Goal: Information Seeking & Learning: Learn about a topic

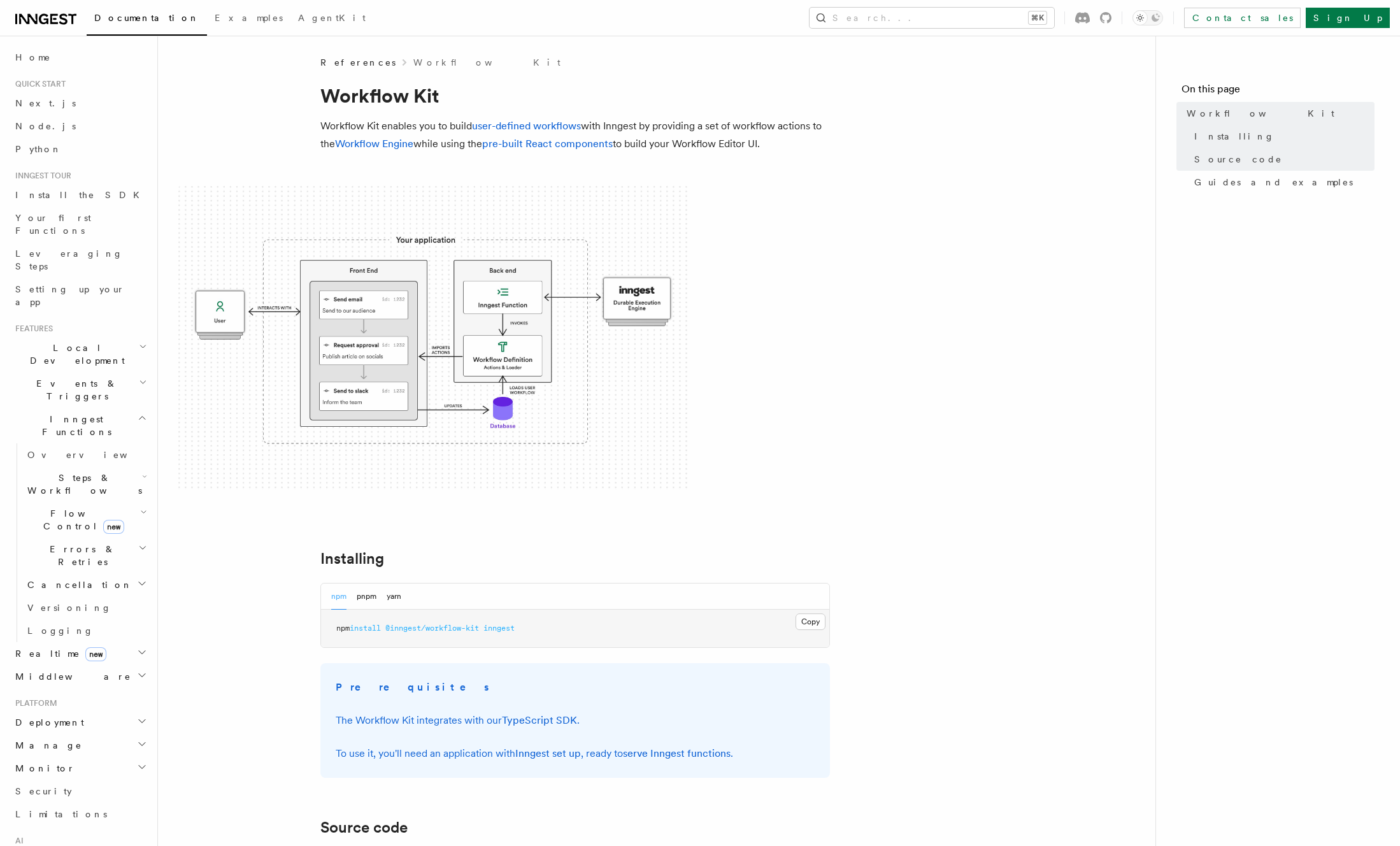
click at [844, 385] on span at bounding box center [657, 338] width 957 height 305
click at [986, 364] on span at bounding box center [657, 338] width 957 height 305
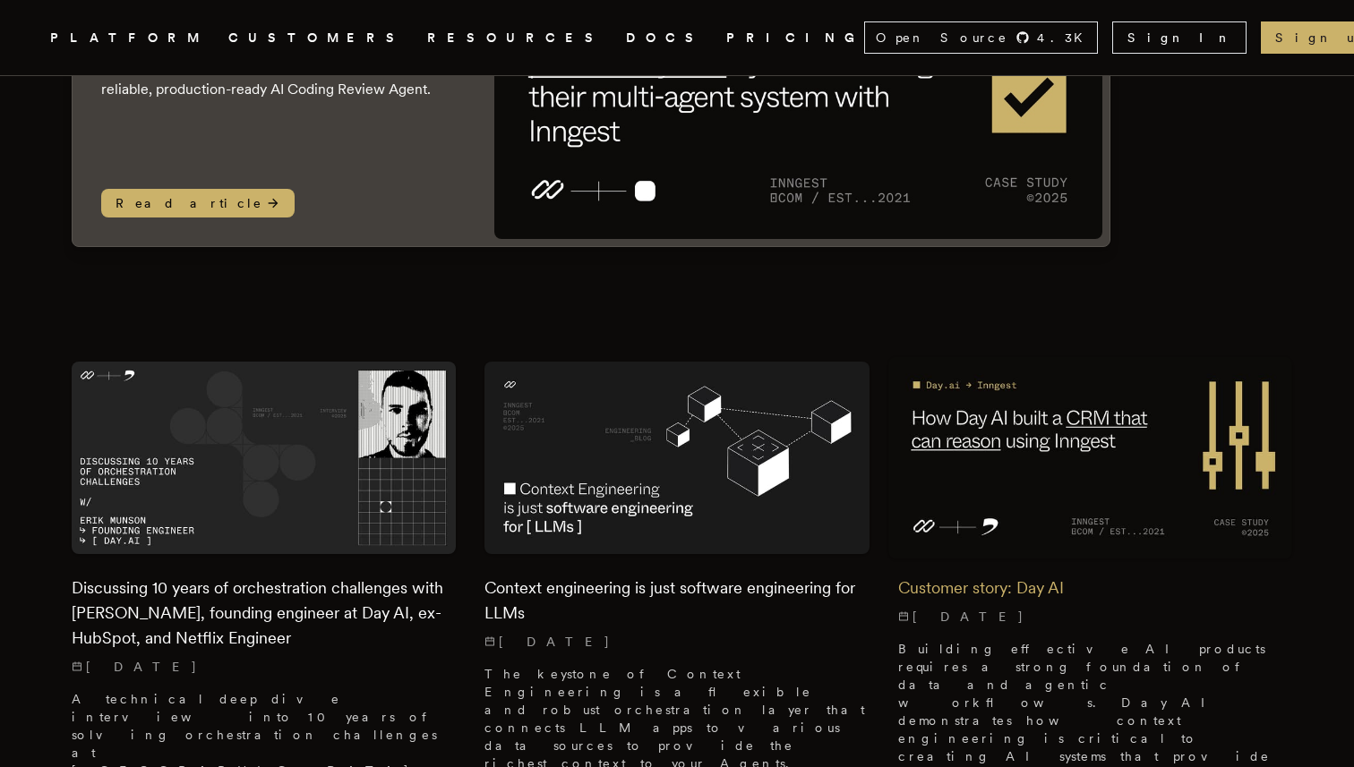
scroll to position [236, 0]
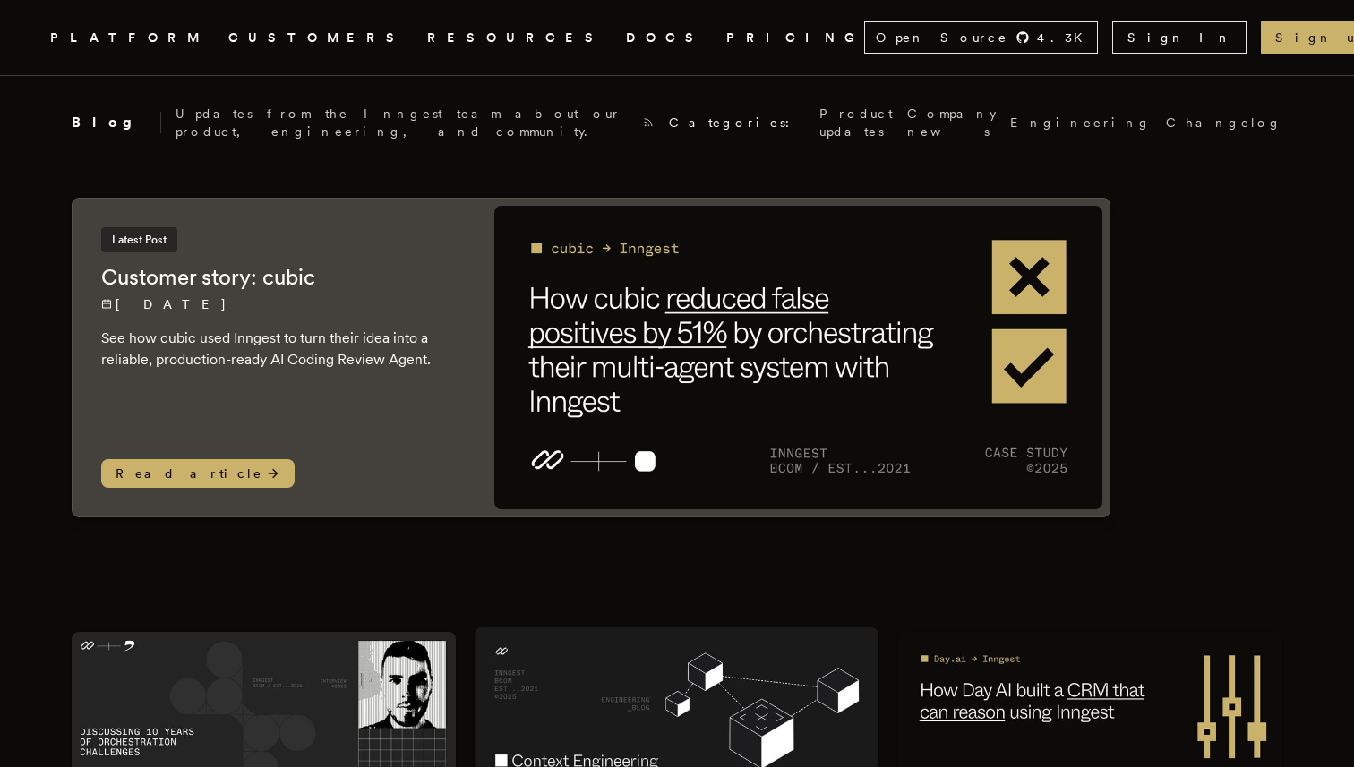
click at [543, 686] on img at bounding box center [677, 728] width 404 height 201
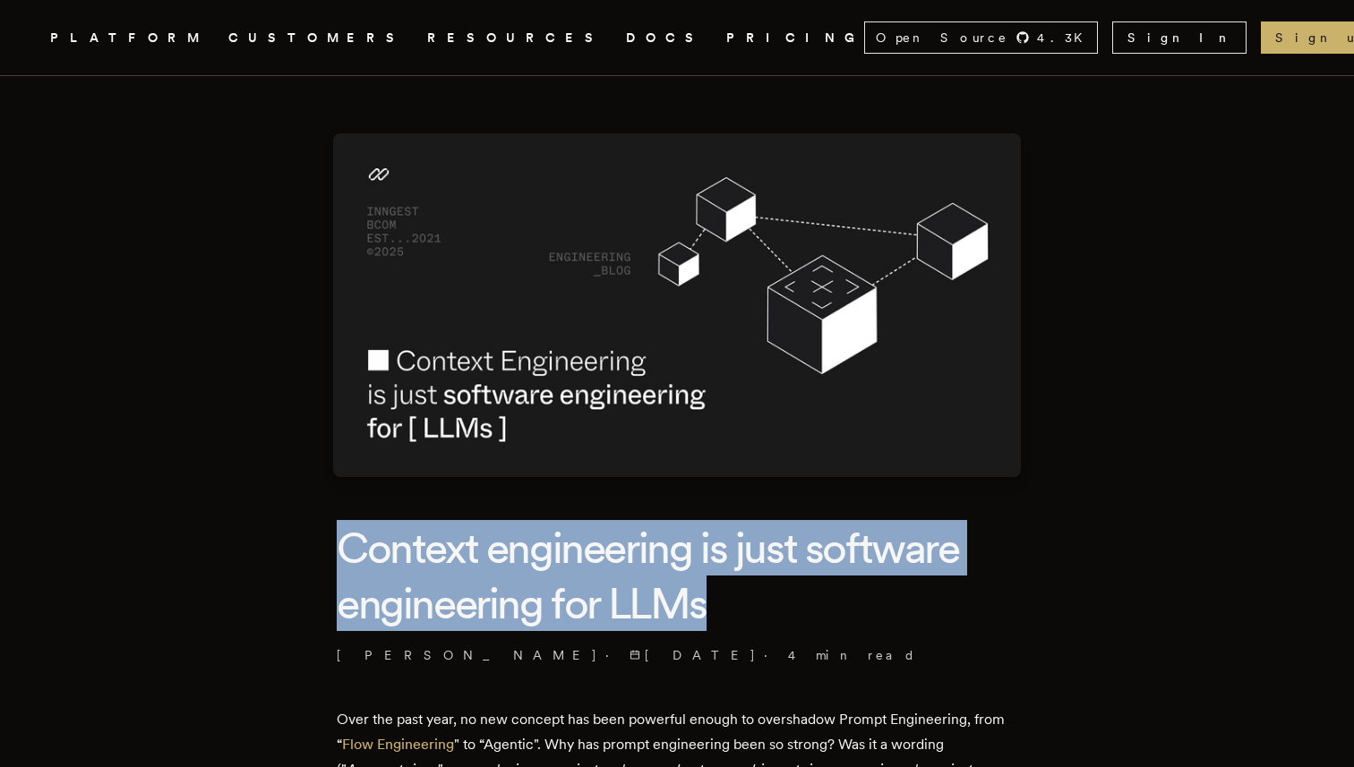
drag, startPoint x: 368, startPoint y: 540, endPoint x: 789, endPoint y: 602, distance: 425.2
copy h1 "Context engineering is just software engineering for LLMs"
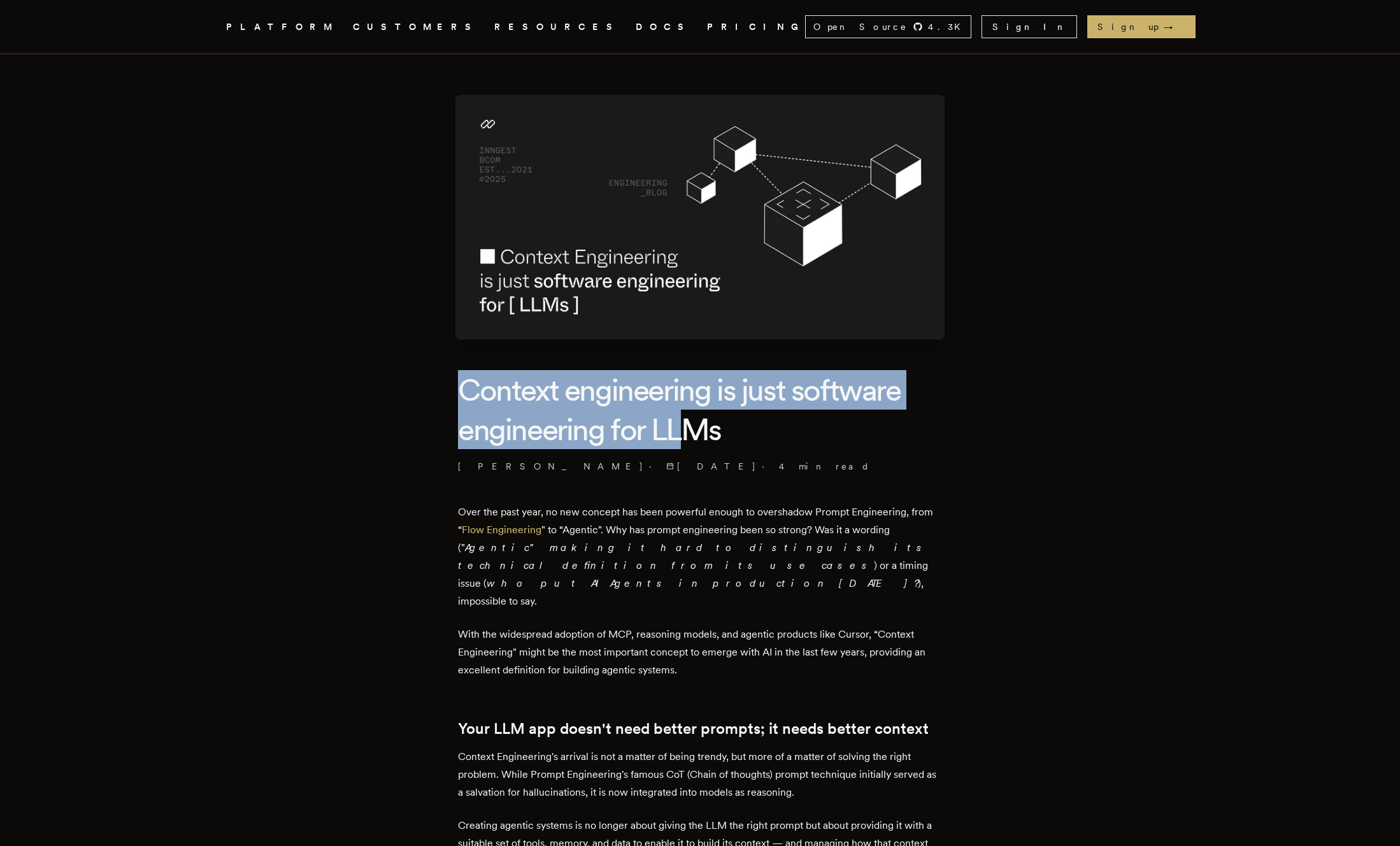
drag, startPoint x: 433, startPoint y: 379, endPoint x: 708, endPoint y: 424, distance: 278.7
click at [708, 424] on h1 "Context engineering is just software engineering for LLMs" at bounding box center [700, 410] width 484 height 80
drag, startPoint x: 708, startPoint y: 424, endPoint x: 489, endPoint y: 397, distance: 220.7
click at [494, 397] on h1 "Context engineering is just software engineering for LLMs" at bounding box center [700, 410] width 484 height 80
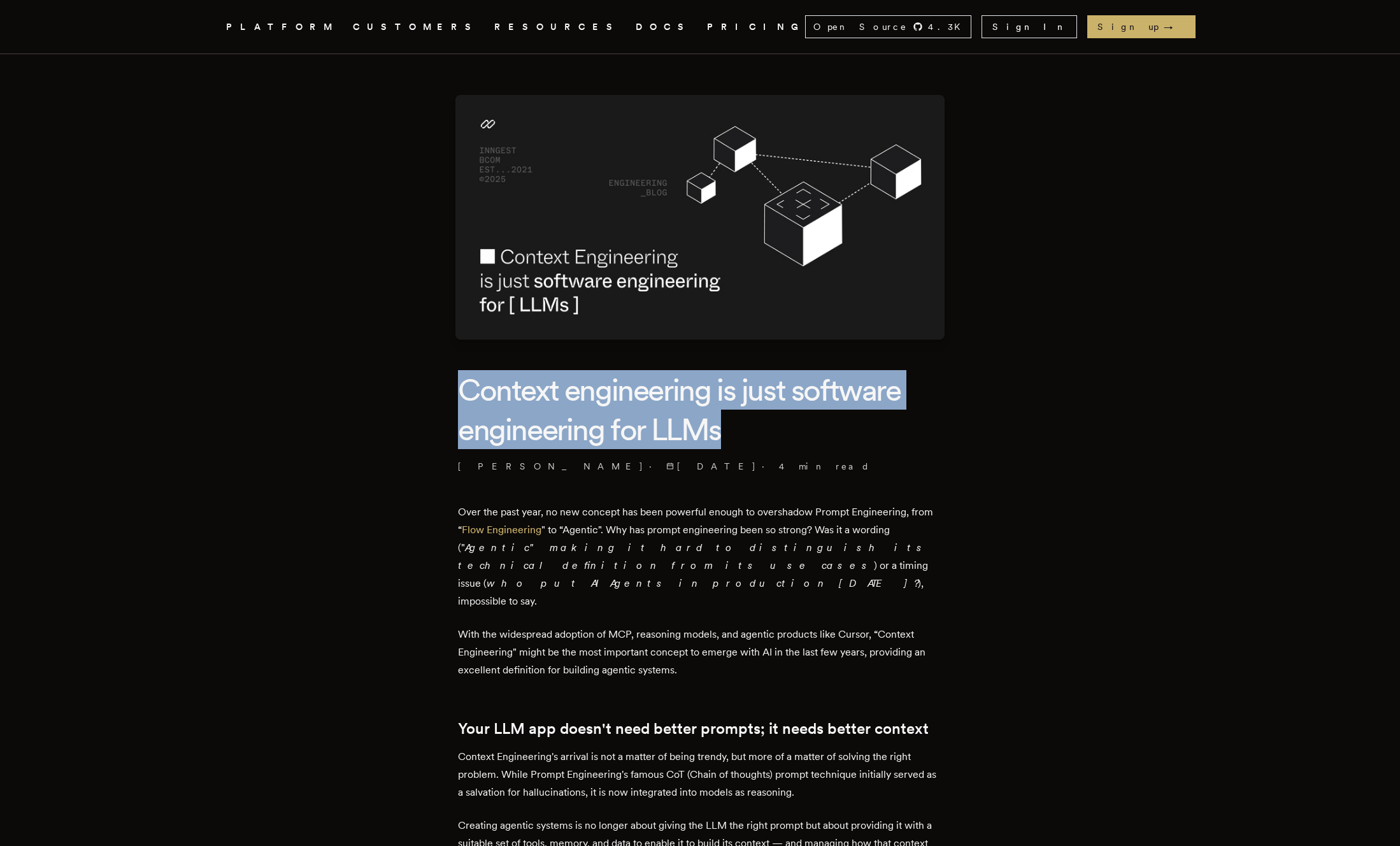
click at [489, 397] on h1 "Context engineering is just software engineering for LLMs" at bounding box center [700, 410] width 484 height 80
drag, startPoint x: 429, startPoint y: 388, endPoint x: 802, endPoint y: 433, distance: 375.7
click at [802, 433] on h1 "Context engineering is just software engineering for LLMs" at bounding box center [700, 410] width 484 height 80
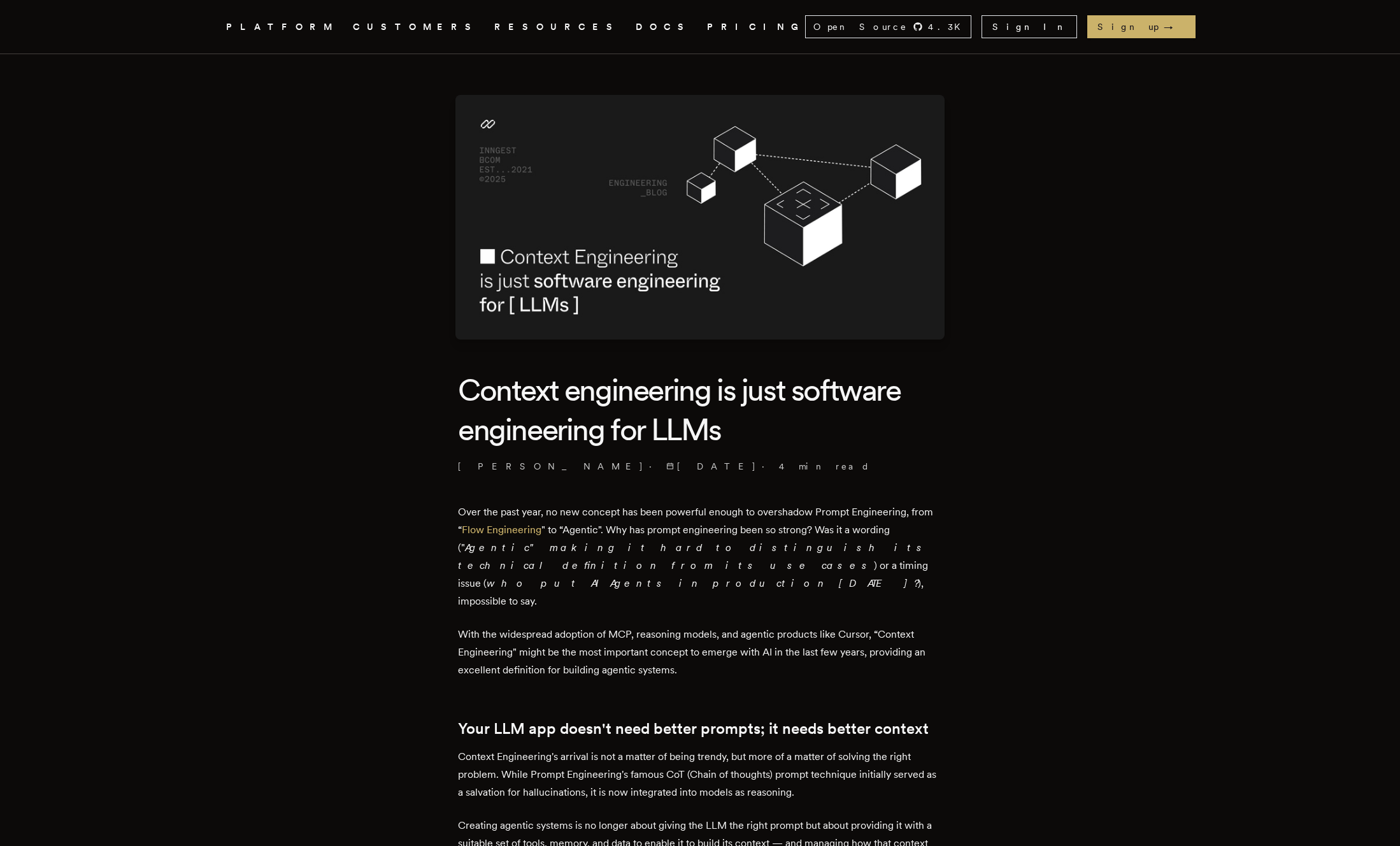
drag, startPoint x: 447, startPoint y: 466, endPoint x: 554, endPoint y: 466, distance: 107.0
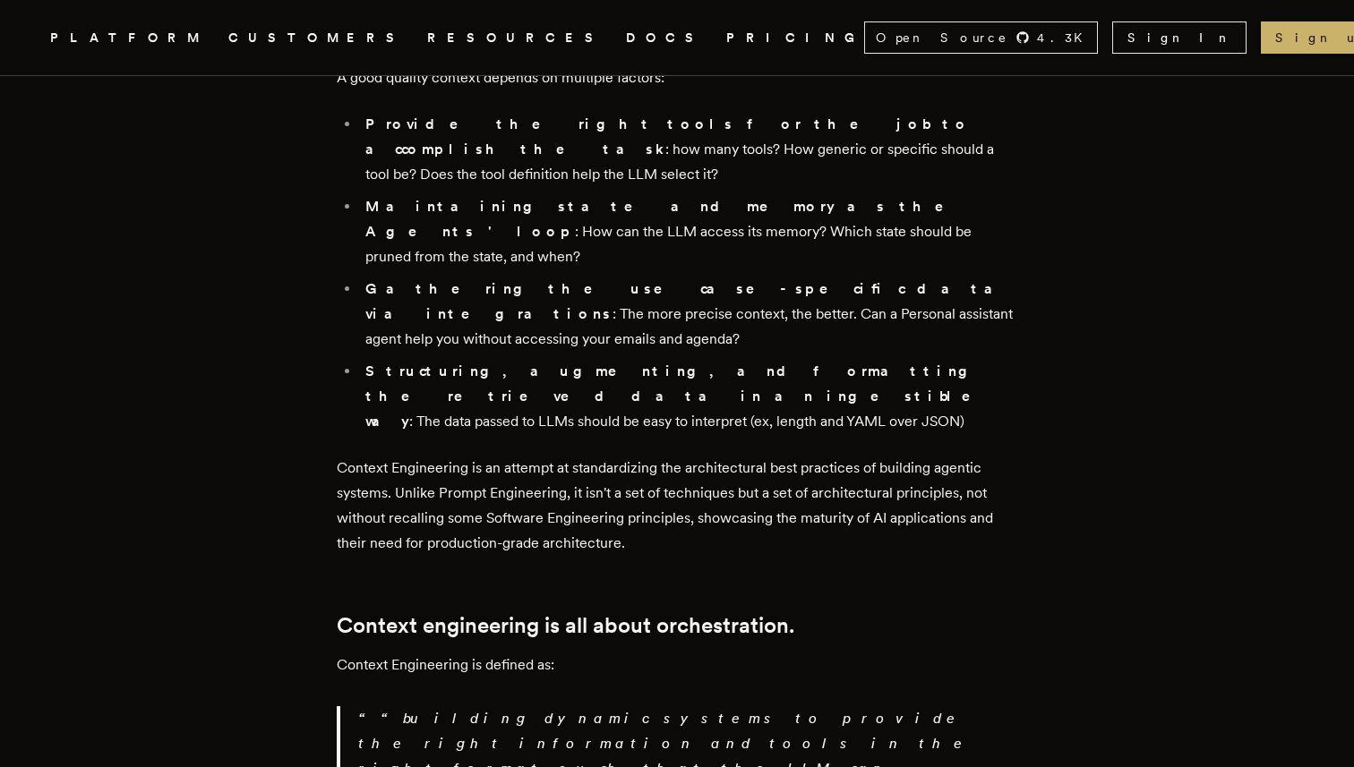
scroll to position [2424, 0]
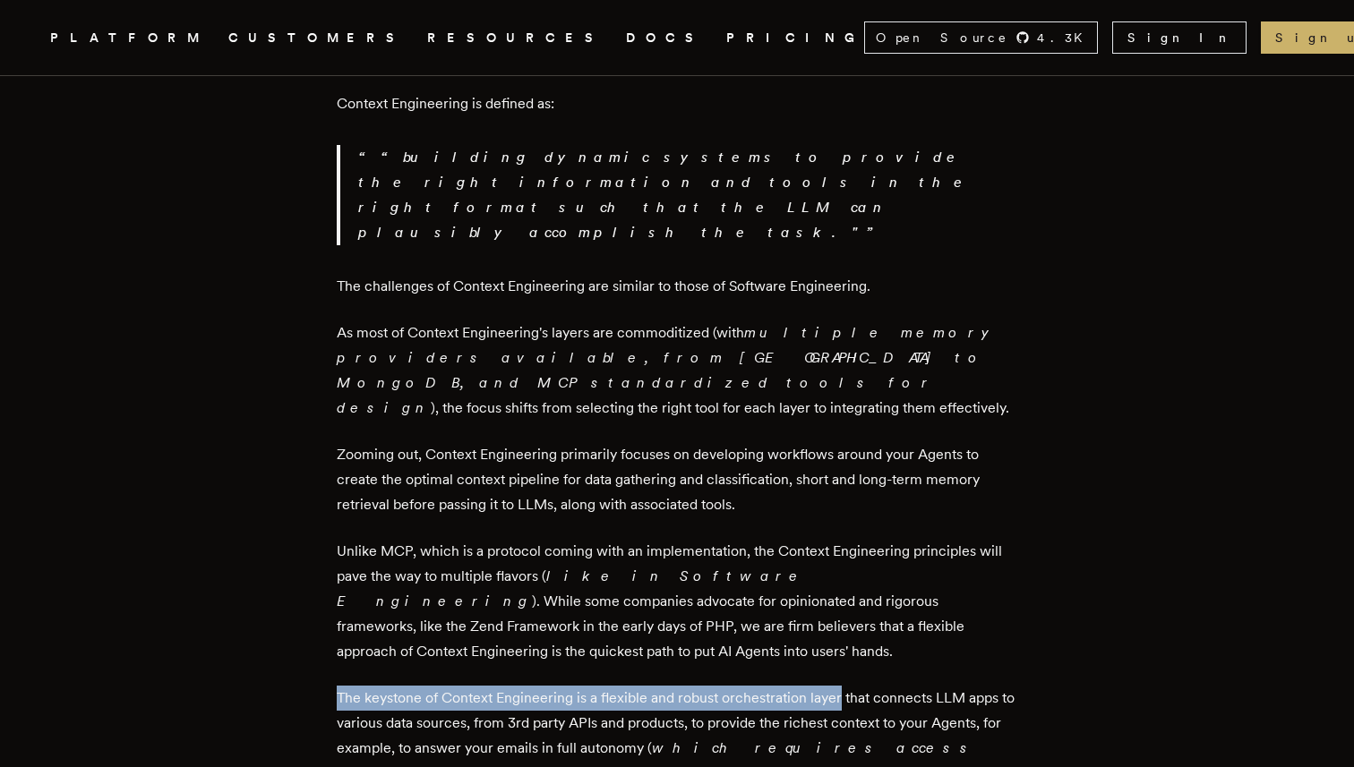
drag, startPoint x: 340, startPoint y: 338, endPoint x: 844, endPoint y: 337, distance: 504.0
copy p "The keystone of Context Engineering is a flexible and robust orchestration layer"
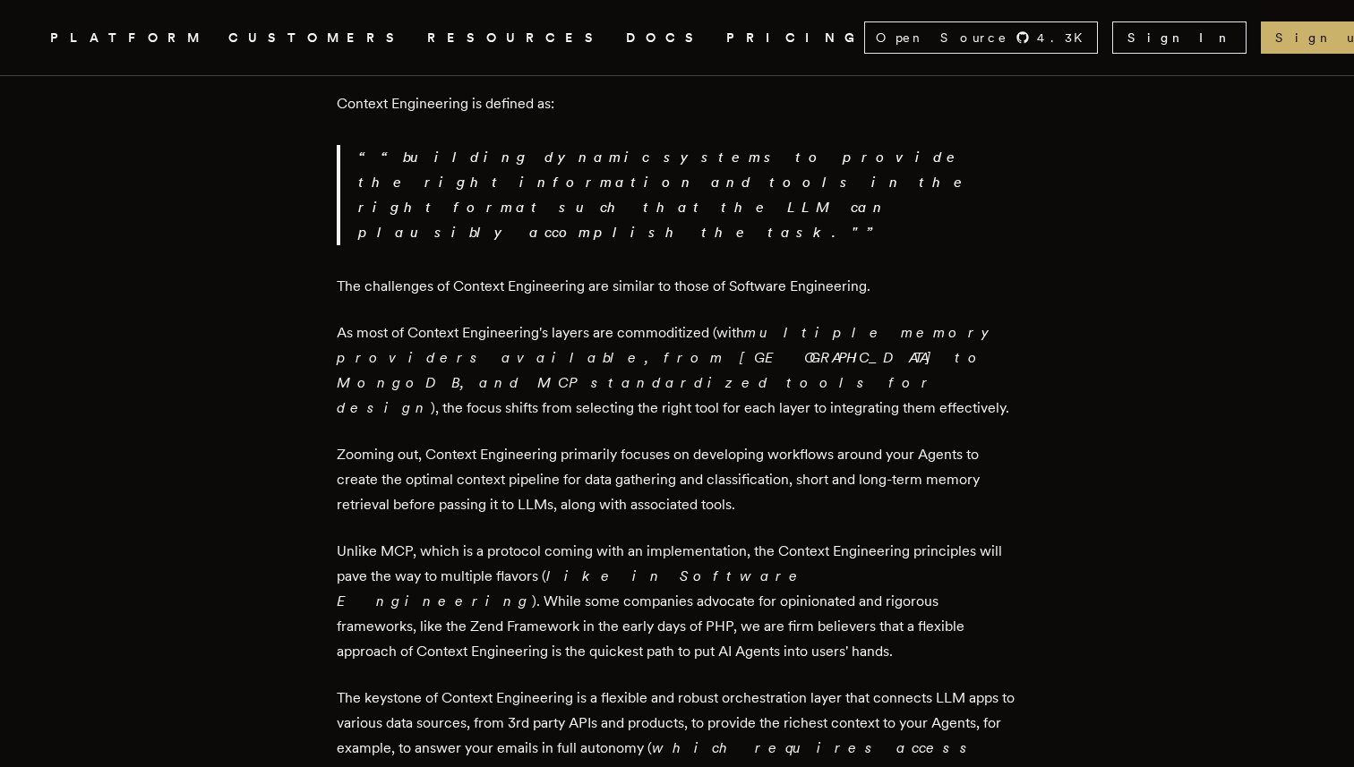
click at [935, 686] on p "The keystone of Context Engineering is a flexible and robust orchestration laye…" at bounding box center [677, 748] width 680 height 125
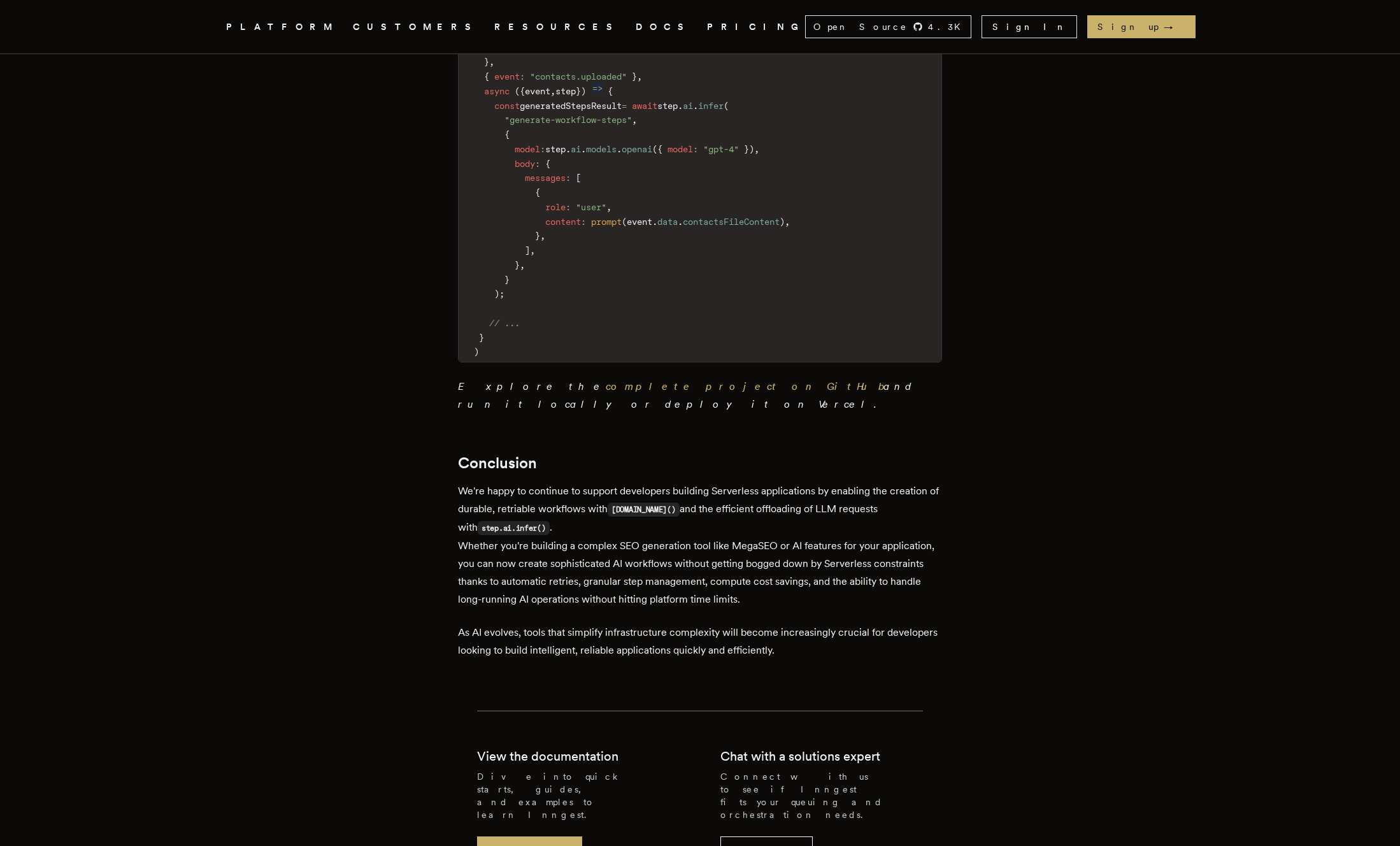
scroll to position [4288, 0]
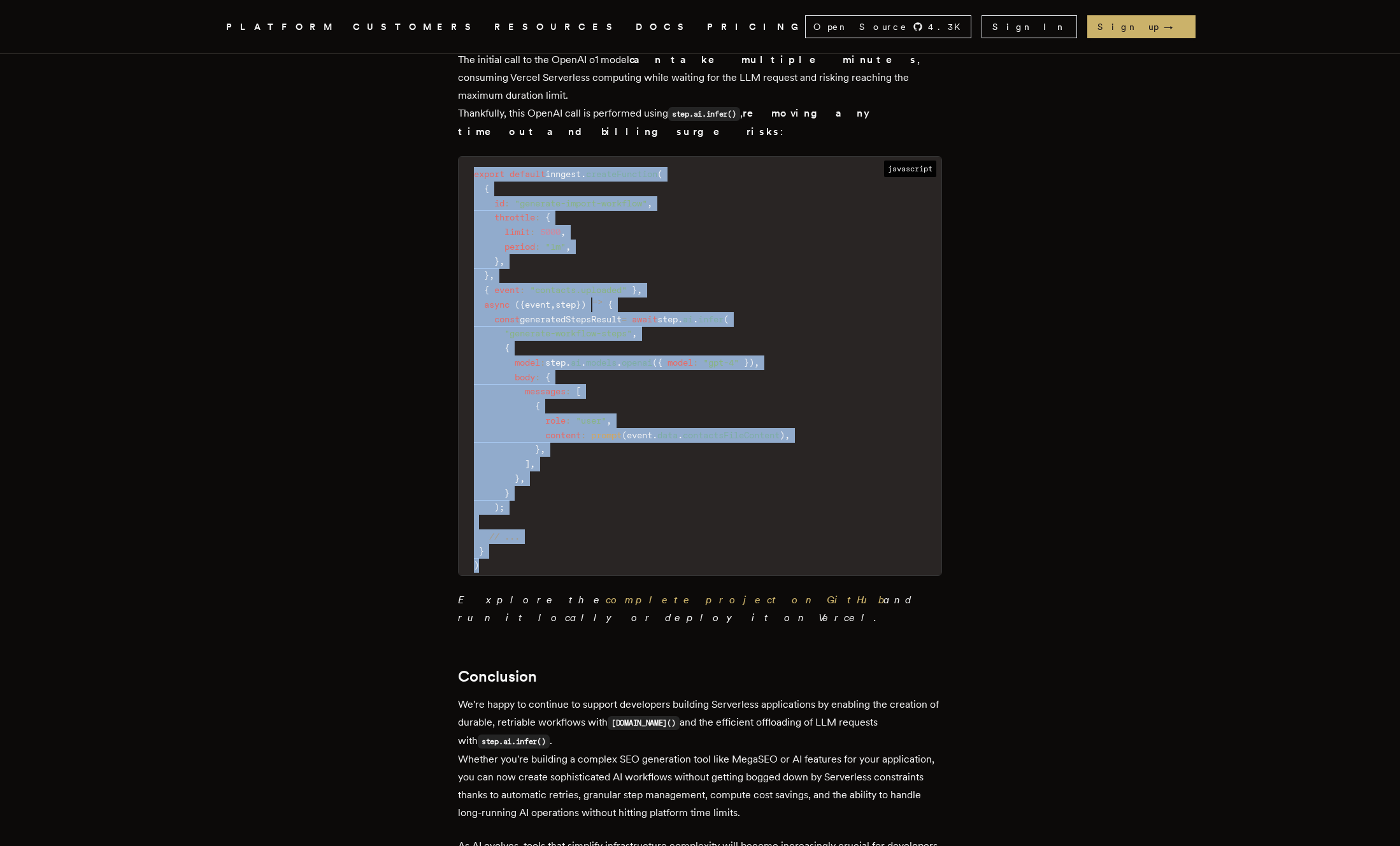
drag, startPoint x: 474, startPoint y: 253, endPoint x: 524, endPoint y: 652, distance: 402.1
click at [524, 575] on code "export default inngest . createFunction ( { id : "generate-import-workflow" , t…" at bounding box center [700, 369] width 483 height 411
copy code "export default inngest . createFunction ( { id : "generate-import-workflow" , t…"
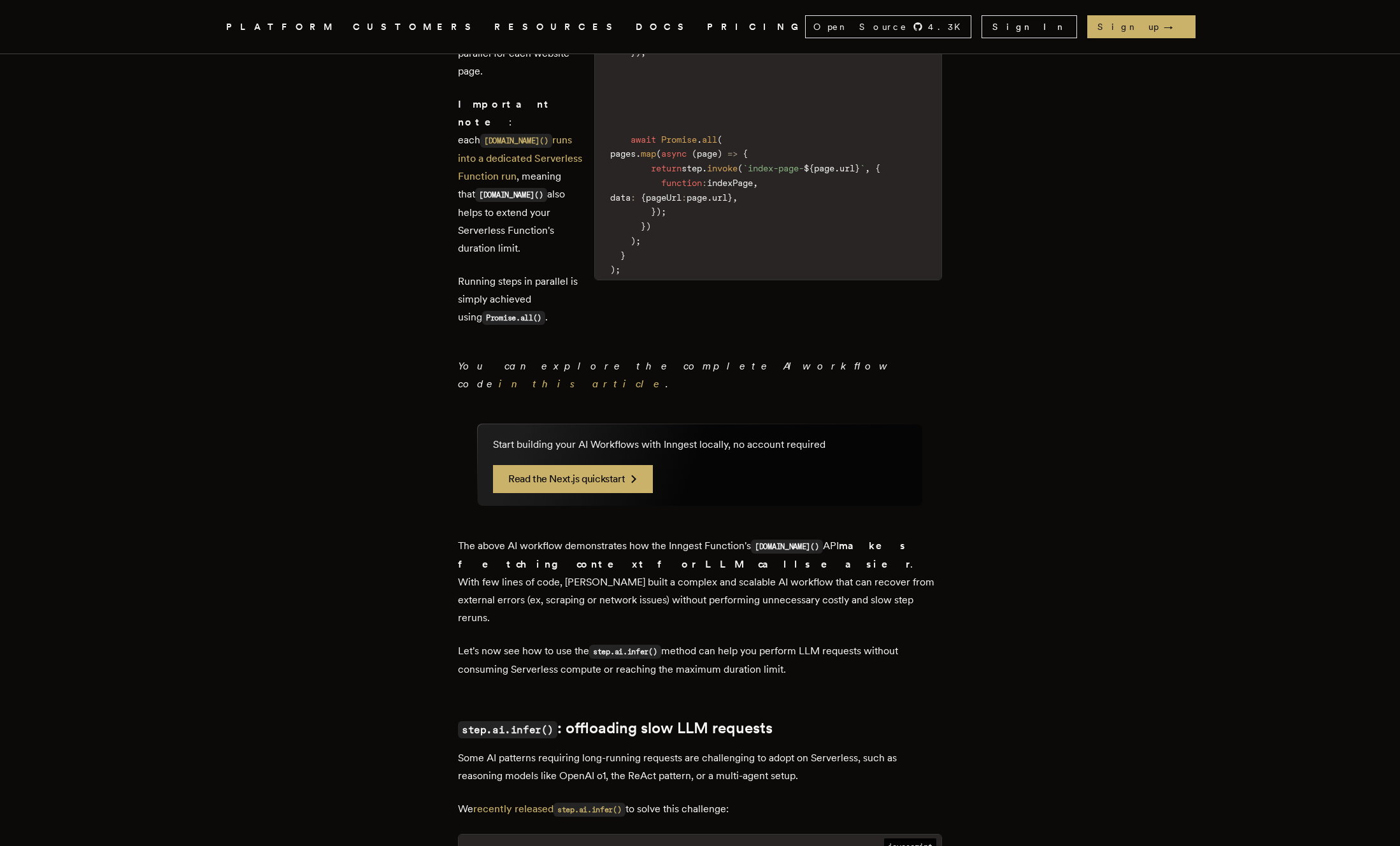
scroll to position [2617, 0]
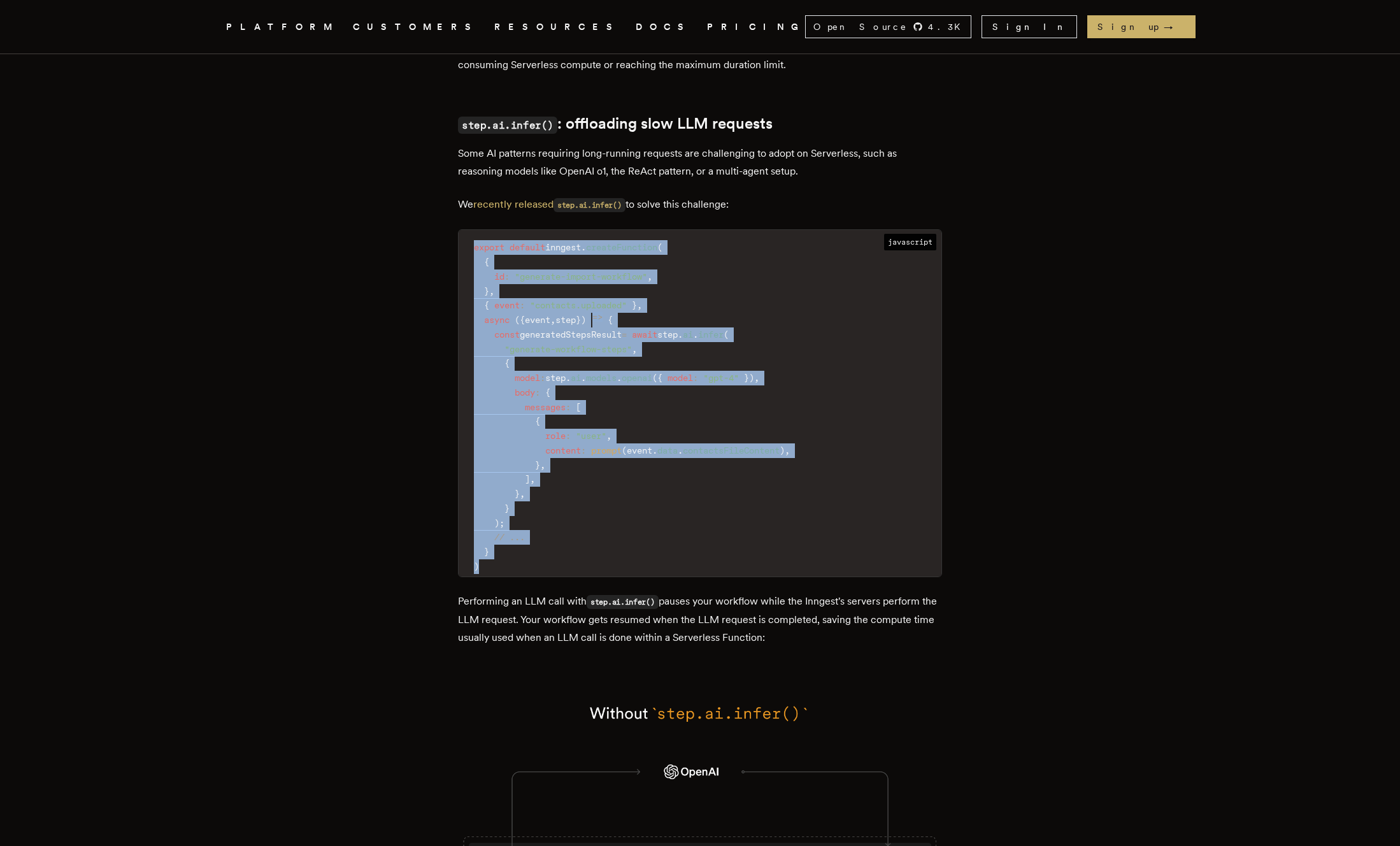
drag, startPoint x: 480, startPoint y: 353, endPoint x: 568, endPoint y: 677, distance: 335.7
click at [568, 576] on pre "export default inngest . createFunction ( { id : "generate-import-workflow" , }…" at bounding box center [700, 403] width 483 height 346
copy code "export default inngest . createFunction ( { id : "generate-import-workflow" , }…"
click at [806, 576] on code "export default inngest . createFunction ( { id : "generate-import-workflow" , }…" at bounding box center [700, 406] width 483 height 338
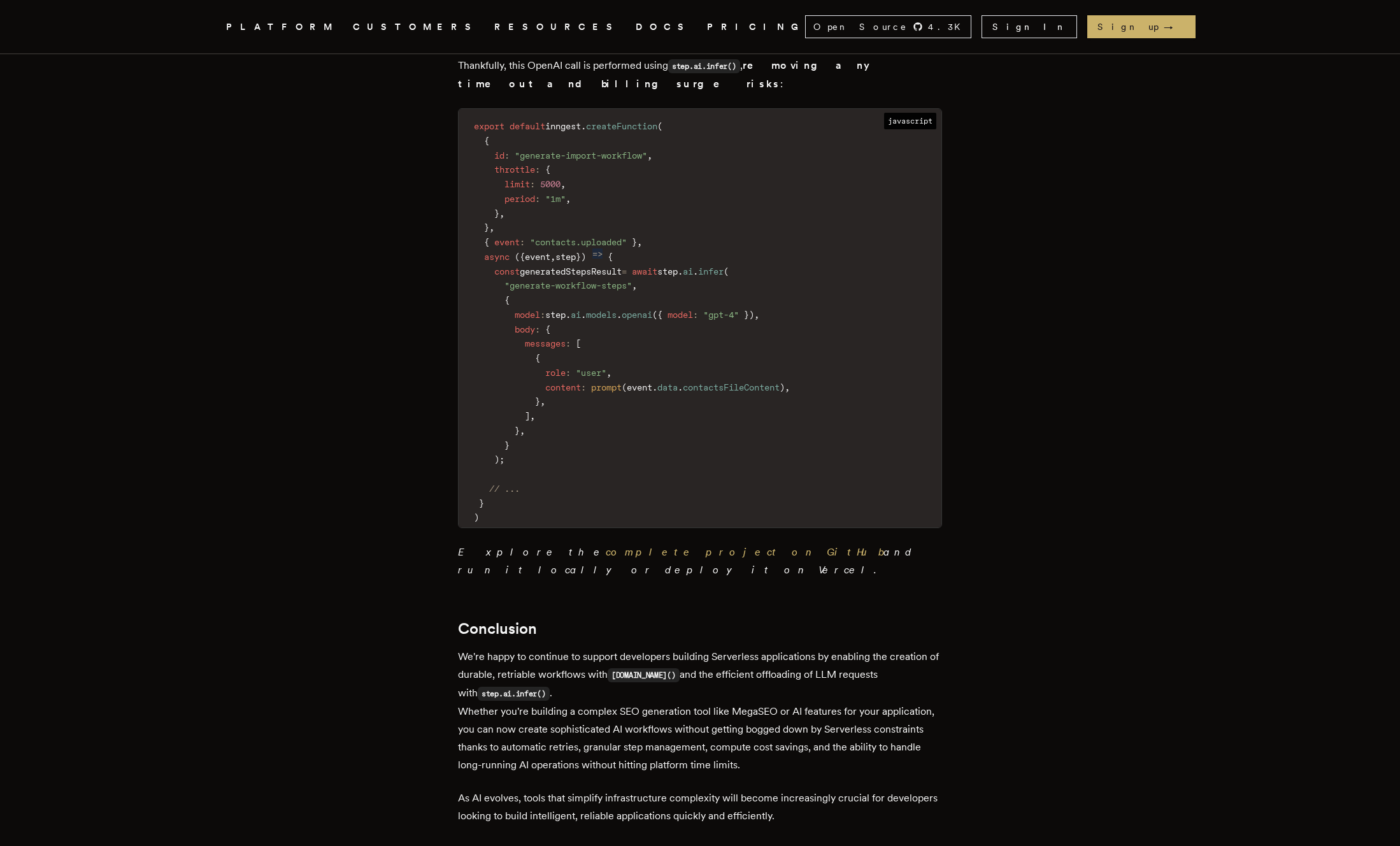
scroll to position [4272, 0]
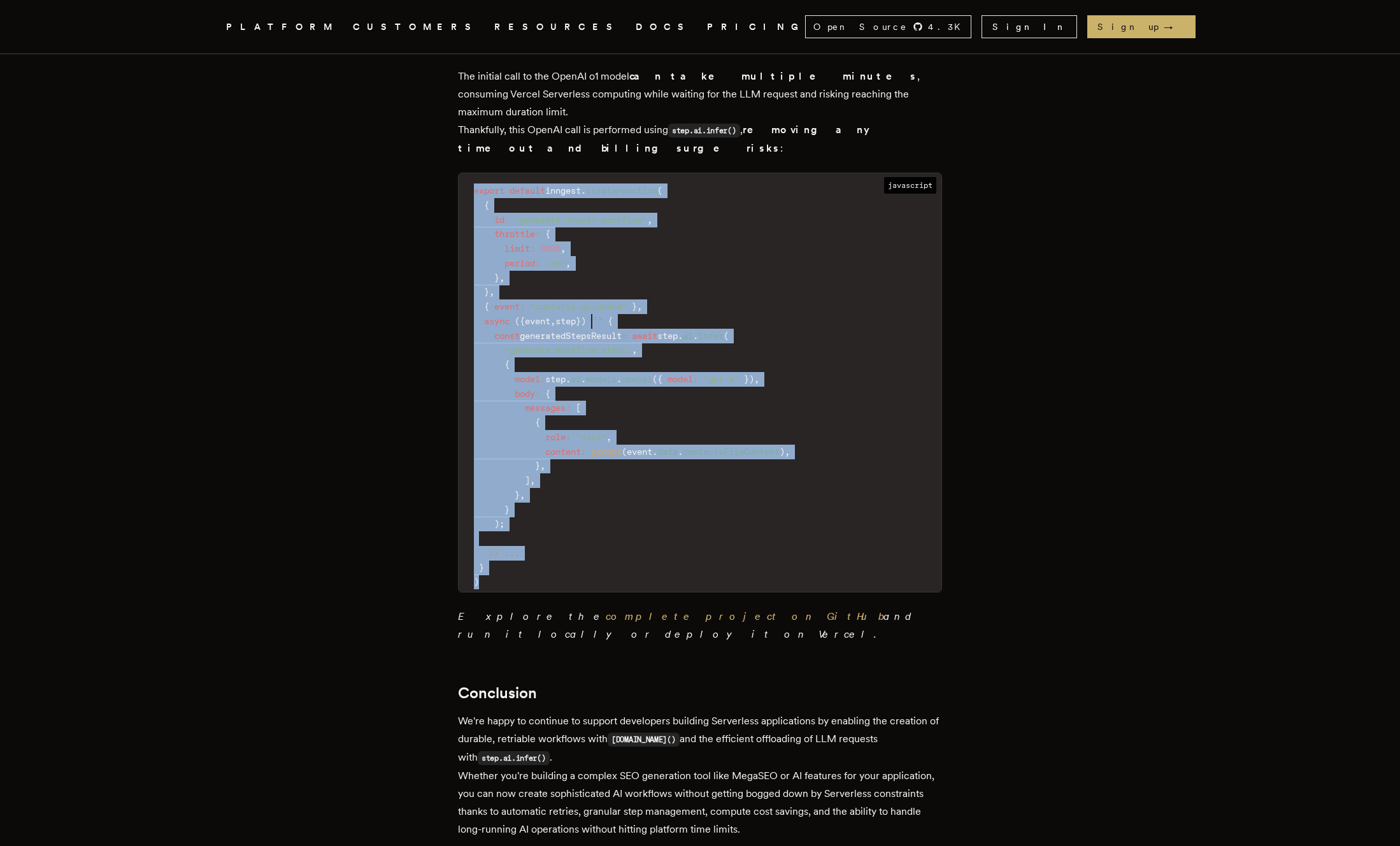
drag, startPoint x: 482, startPoint y: 258, endPoint x: 562, endPoint y: 672, distance: 421.7
click at [562, 592] on pre "export default inngest . createFunction ( { id : "generate-import-workflow" , t…" at bounding box center [700, 382] width 483 height 418
copy code "export default inngest . createFunction ( { id : "generate-import-workflow" , t…"
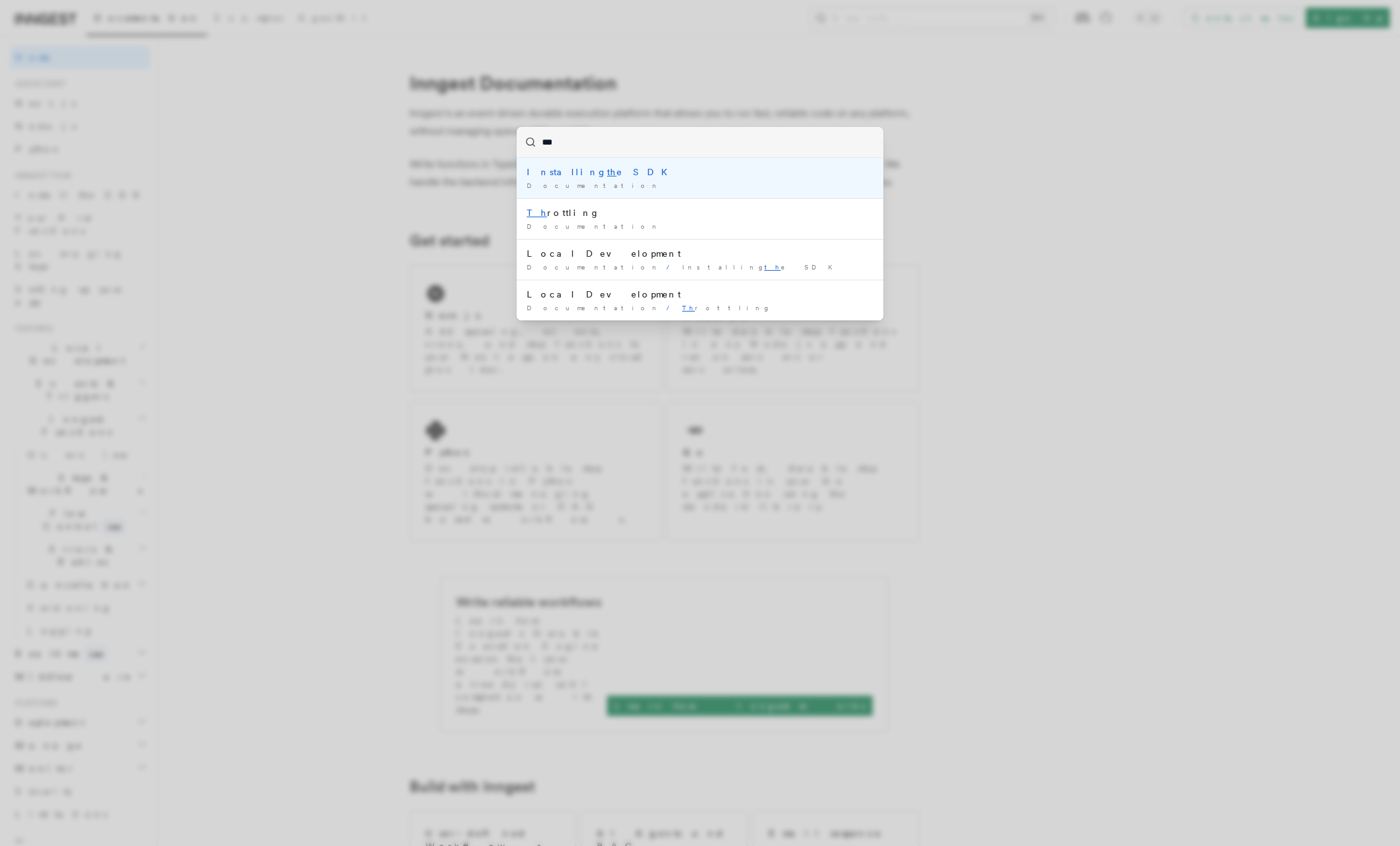
type input "****"
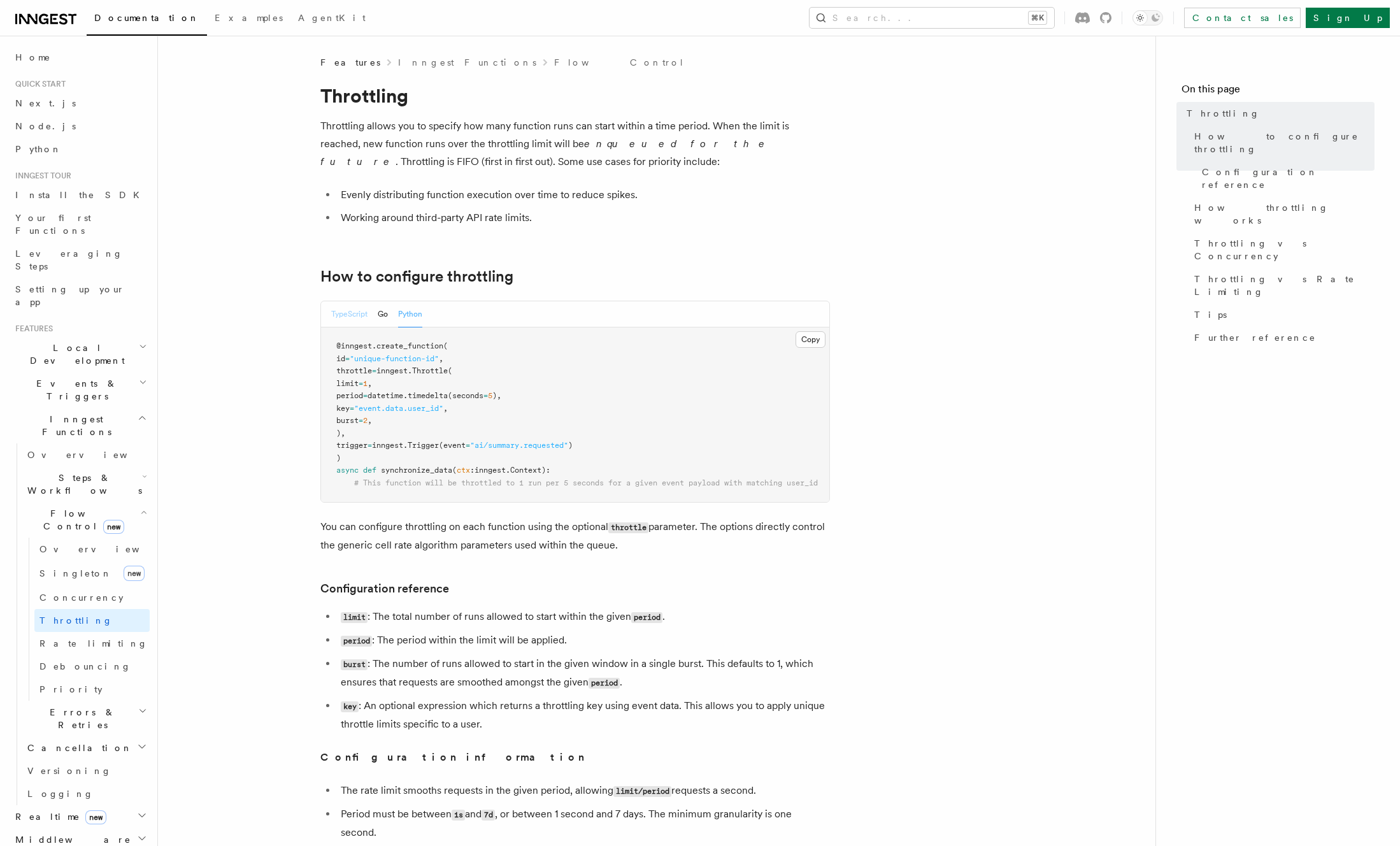
click at [345, 317] on button "TypeScript" at bounding box center [349, 314] width 36 height 26
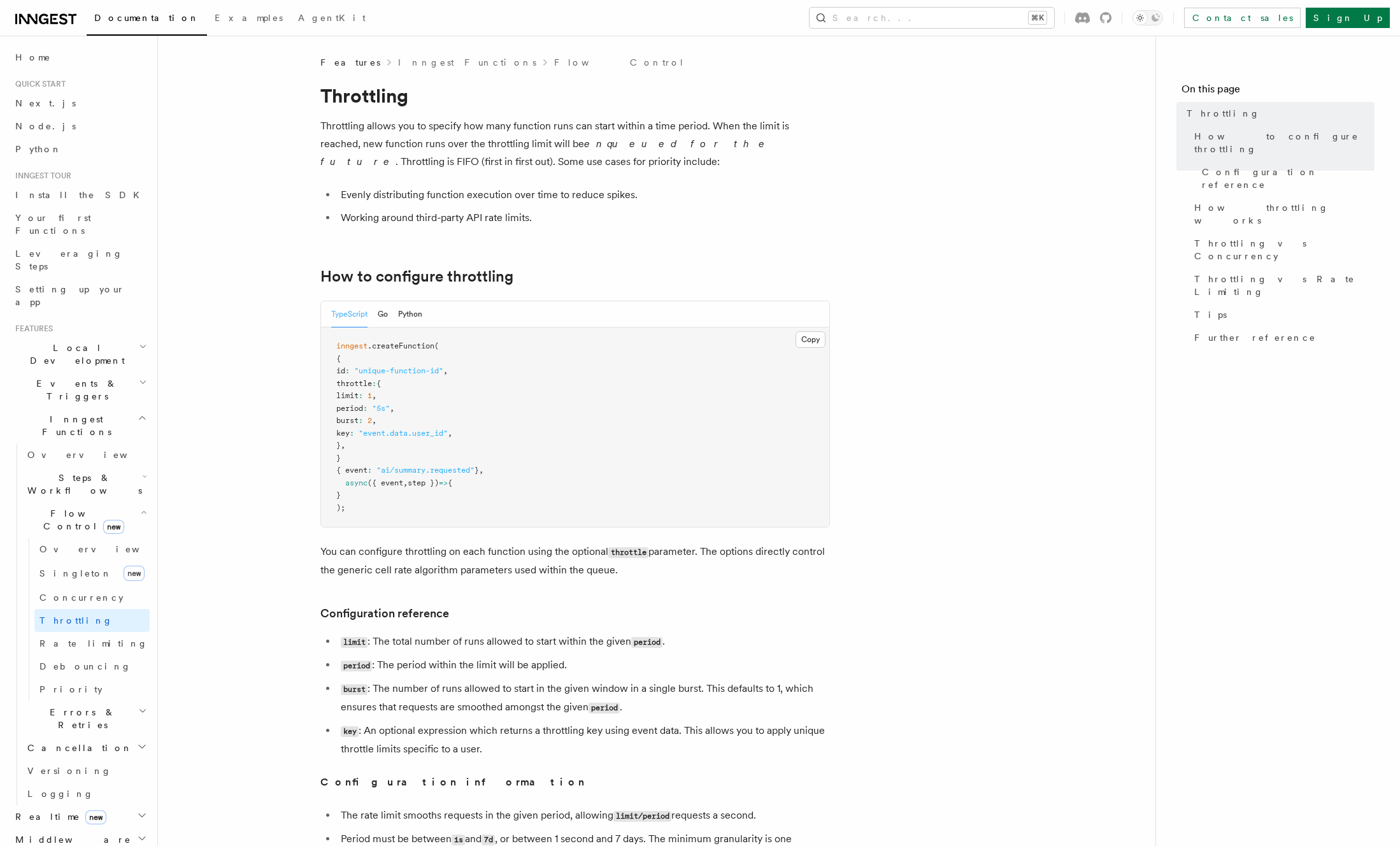
drag, startPoint x: 362, startPoint y: 432, endPoint x: 546, endPoint y: 432, distance: 184.0
click at [546, 432] on pre "inngest .createFunction ( { id : "unique-function-id" , throttle : { limit : 1 …" at bounding box center [575, 427] width 508 height 199
copy span "key : "event.data.user_id" ,"
